Goal: Information Seeking & Learning: Learn about a topic

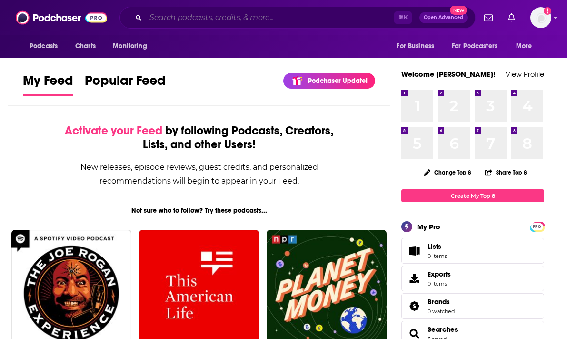
click at [362, 12] on input "Search podcasts, credits, & more..." at bounding box center [270, 17] width 249 height 15
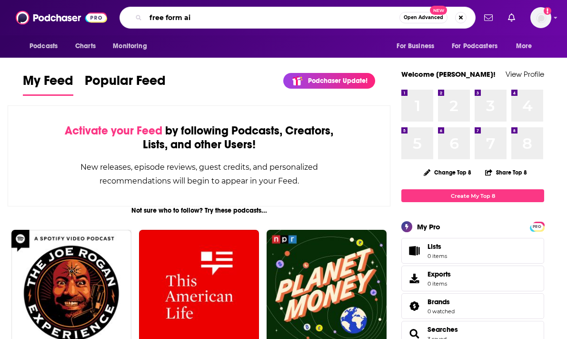
type input "free form ai"
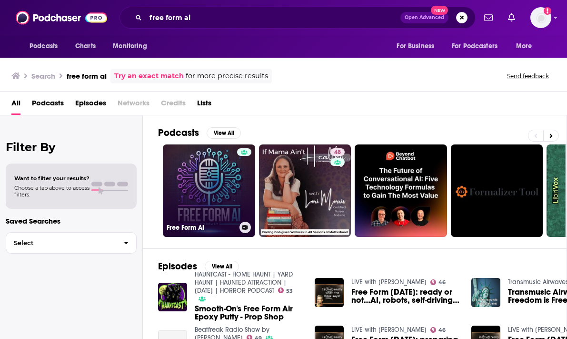
click at [195, 187] on link "Free Form AI" at bounding box center [209, 190] width 92 height 92
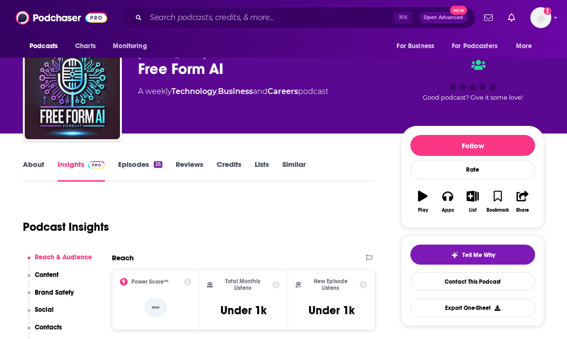
scroll to position [23, 0]
